Goal: Information Seeking & Learning: Check status

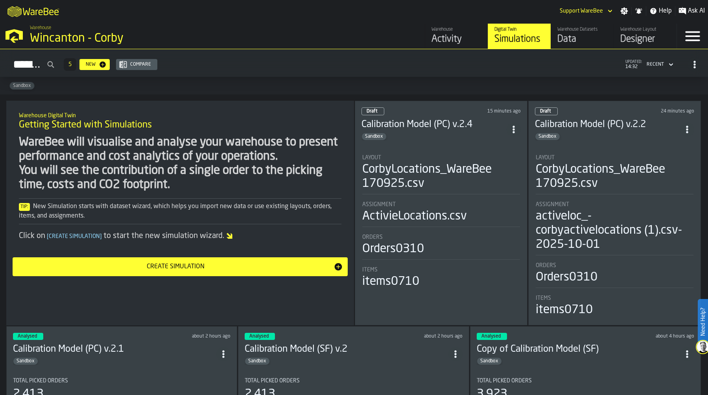
click at [61, 35] on div "Wincanton - Corby" at bounding box center [136, 38] width 213 height 14
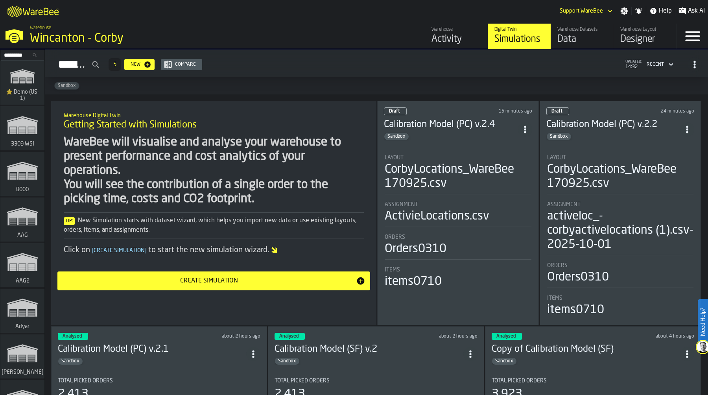
click at [24, 55] on input "Search..." at bounding box center [22, 55] width 41 height 9
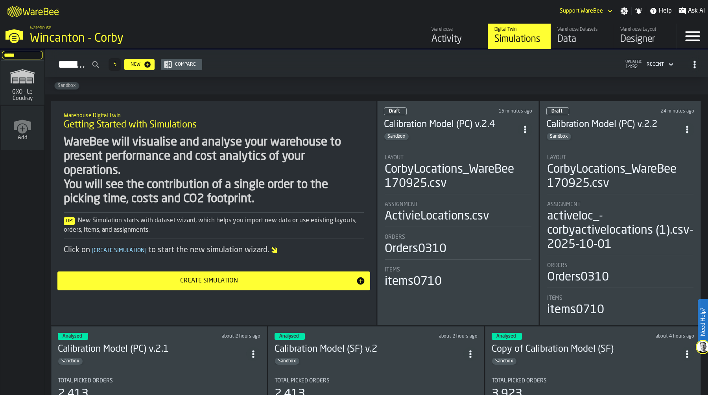
type input "*****"
click at [16, 85] on icon "link-to-/wh/i/efd9e906-5eb9-41af-aac9-d3e075764b8d/simulations" at bounding box center [23, 76] width 38 height 25
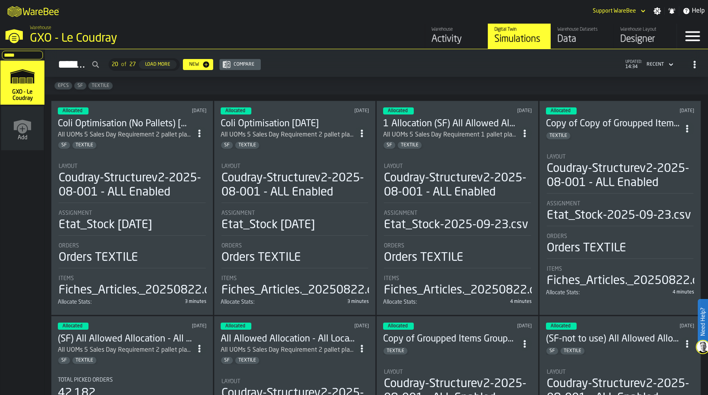
click at [288, 26] on div "Warehouse GXO - Le Coudray" at bounding box center [181, 35] width 309 height 27
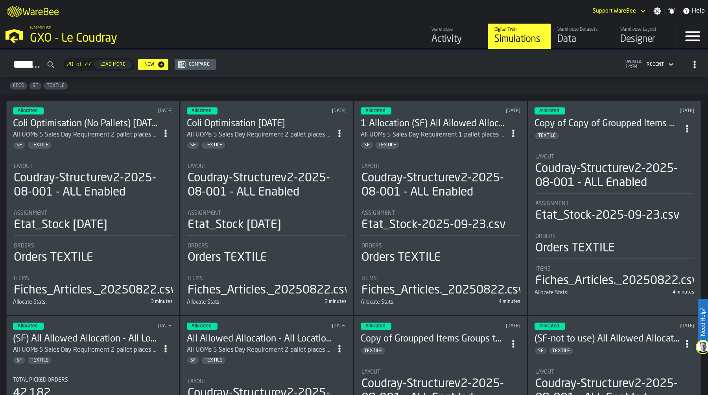
click at [277, 25] on div "Warehouse GXO - Le Coudray" at bounding box center [181, 35] width 309 height 27
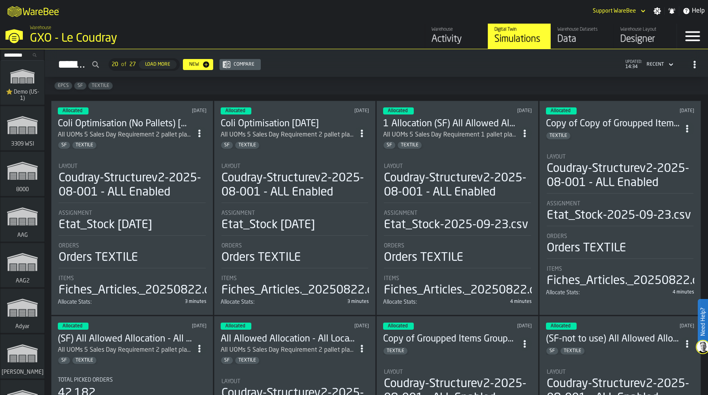
click at [278, 11] on div "M A K I N G W A R E H O U S E S M O R E EF F I C I E N T Support WareBee Settin…" at bounding box center [354, 11] width 708 height 22
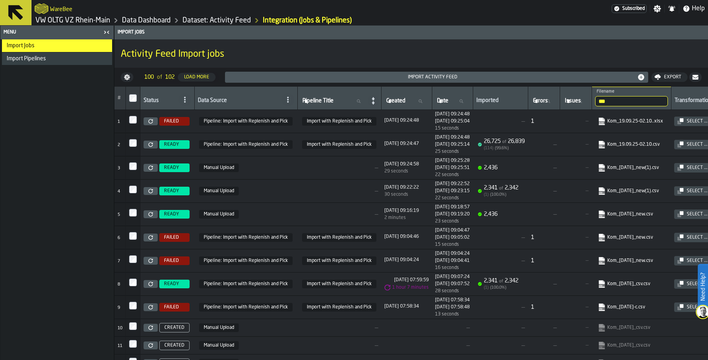
click at [80, 16] on link "VW OLTG VZ Rhein-Main" at bounding box center [72, 20] width 75 height 9
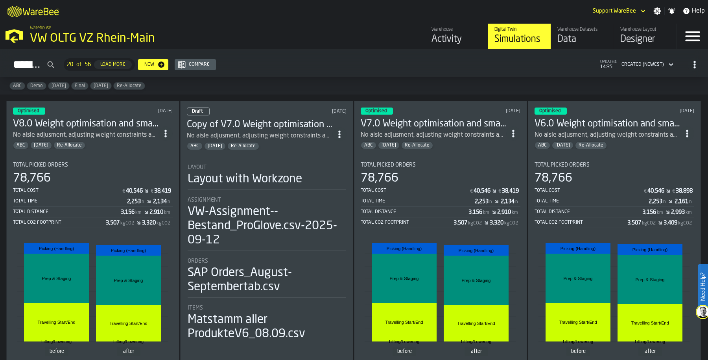
click at [459, 26] on link "Warehouse Activity" at bounding box center [456, 36] width 63 height 25
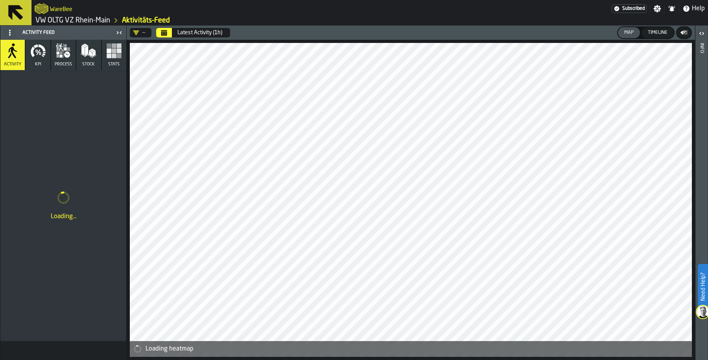
click at [109, 48] on rect "button" at bounding box center [109, 50] width 5 height 5
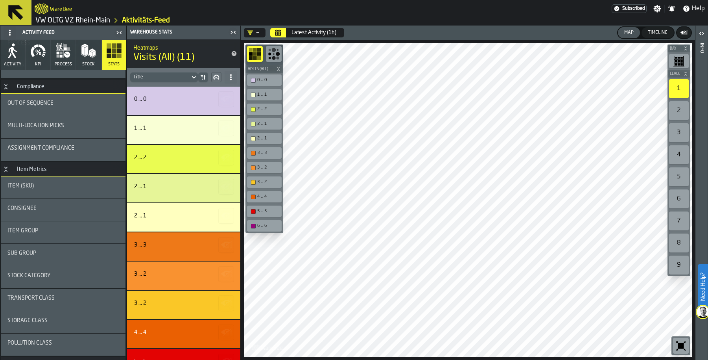
scroll to position [259, 0]
click at [74, 153] on div "Assignment Compliance" at bounding box center [63, 150] width 112 height 9
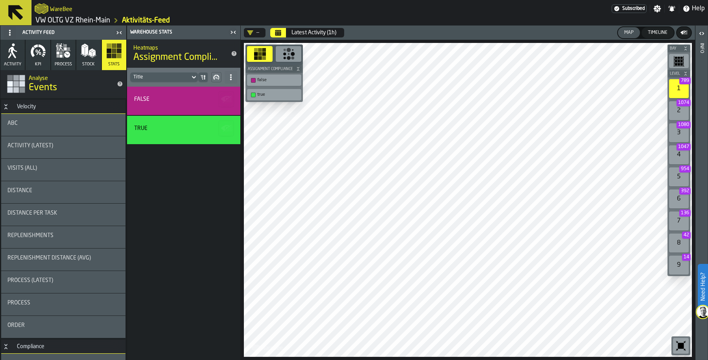
scroll to position [0, 0]
click at [178, 208] on div "false true" at bounding box center [183, 223] width 113 height 273
